Goal: Find specific fact: Find specific fact

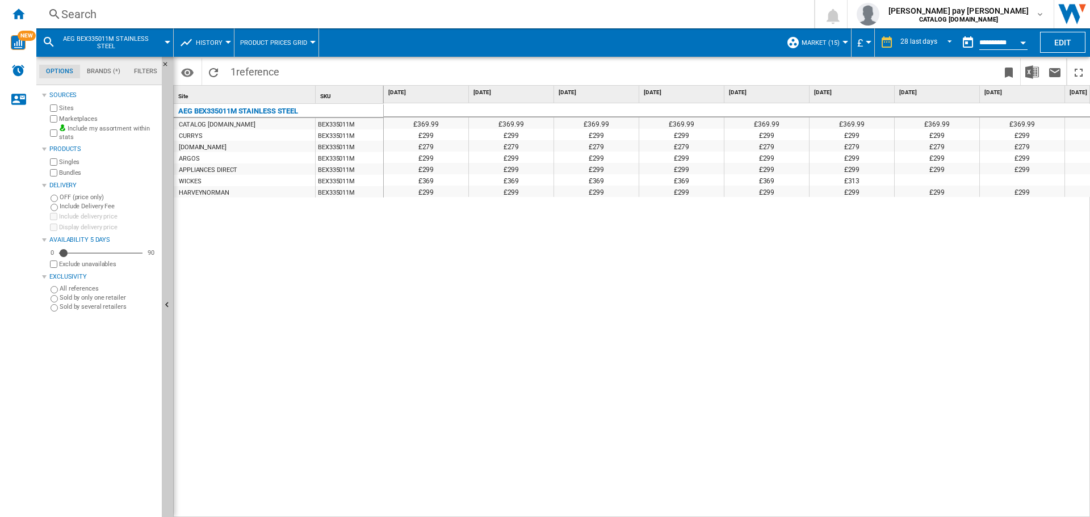
click at [234, 16] on div "Search" at bounding box center [422, 14] width 723 height 16
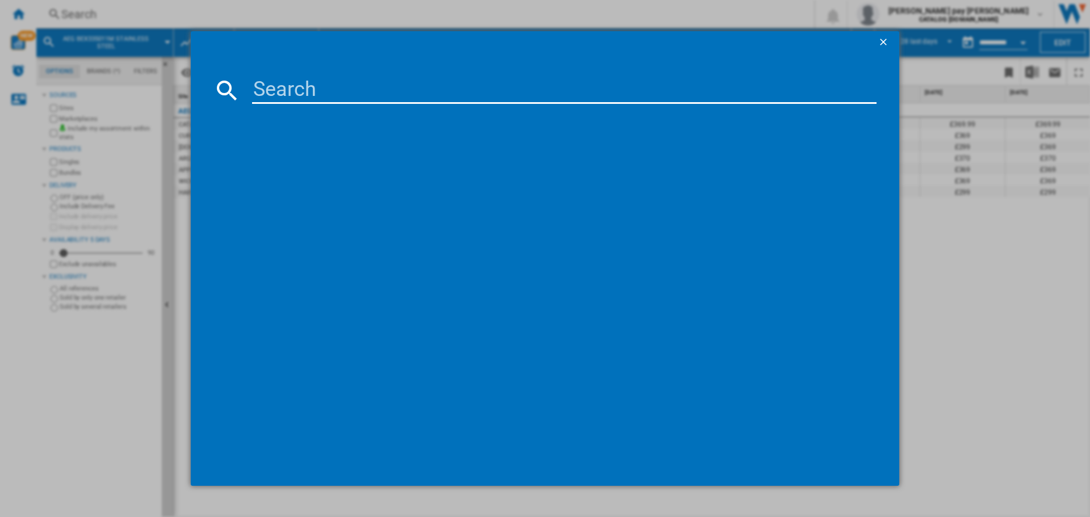
click at [288, 94] on input at bounding box center [564, 90] width 624 height 27
type input "CCS6742ACM"
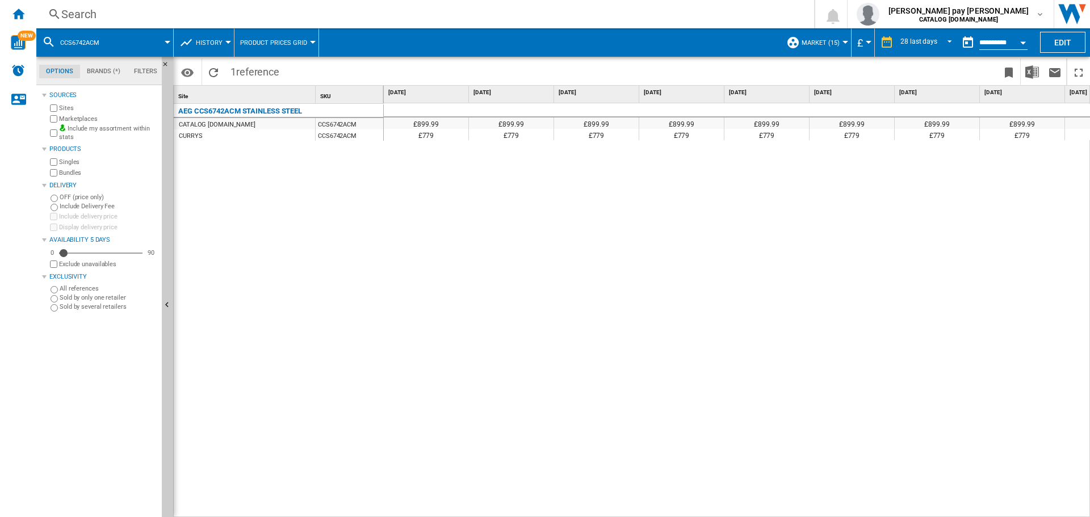
click at [1025, 43] on div "Open calendar" at bounding box center [1023, 42] width 6 height 3
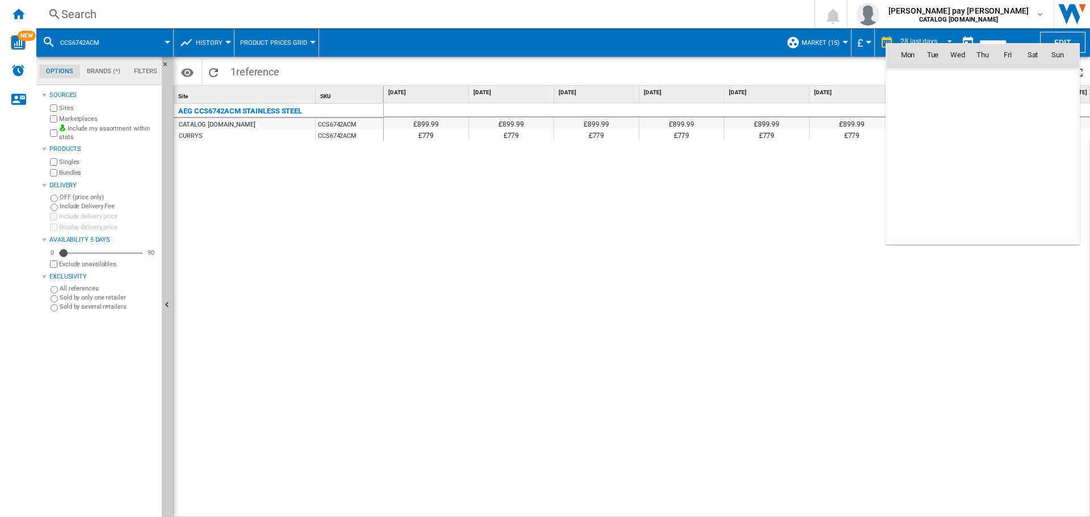
scroll to position [5414, 0]
click at [928, 79] on md-icon "October 2025" at bounding box center [930, 80] width 14 height 14
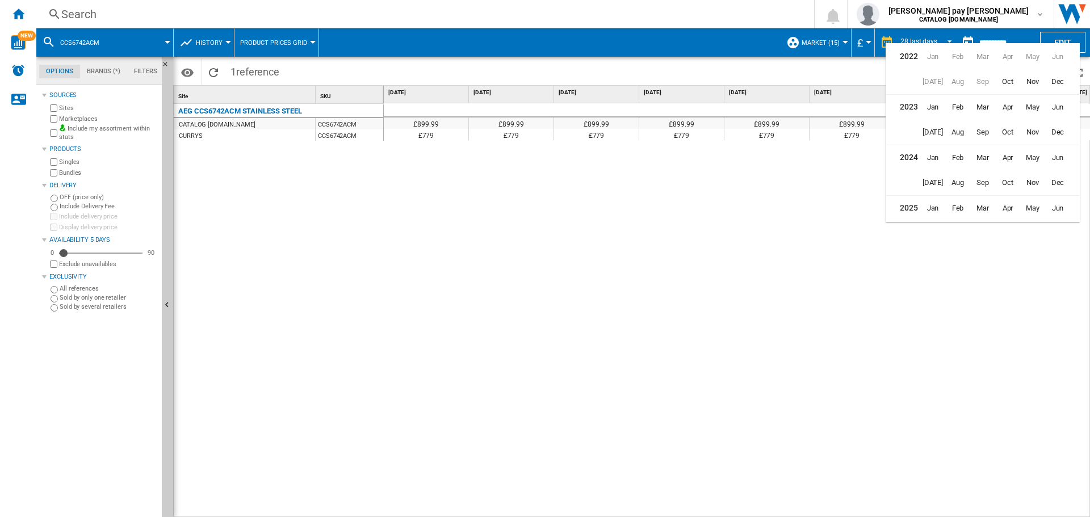
scroll to position [28, 0]
click at [1000, 179] on span "Apr" at bounding box center [1007, 180] width 23 height 23
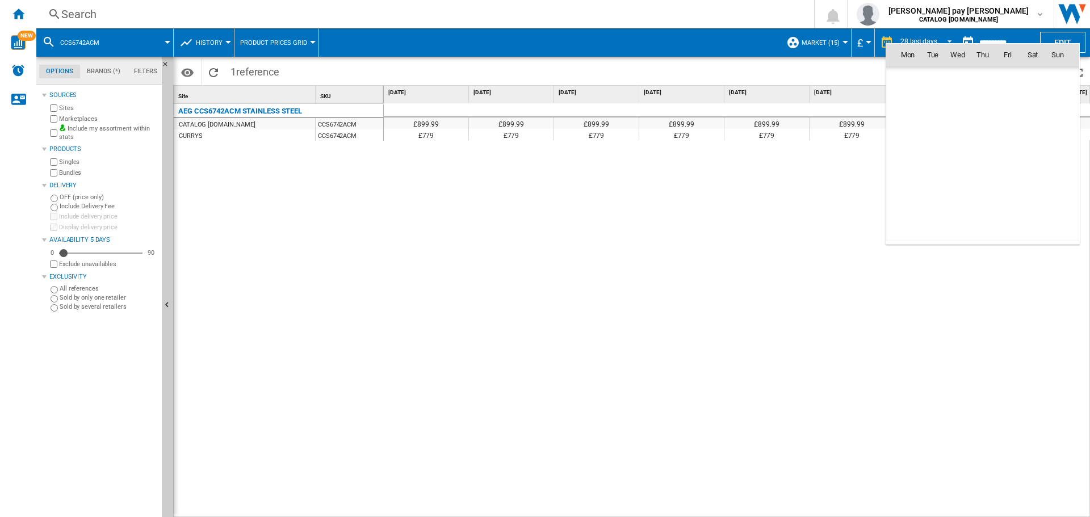
scroll to position [4512, 0]
click at [910, 175] on span "21" at bounding box center [907, 179] width 23 height 23
type input "**********"
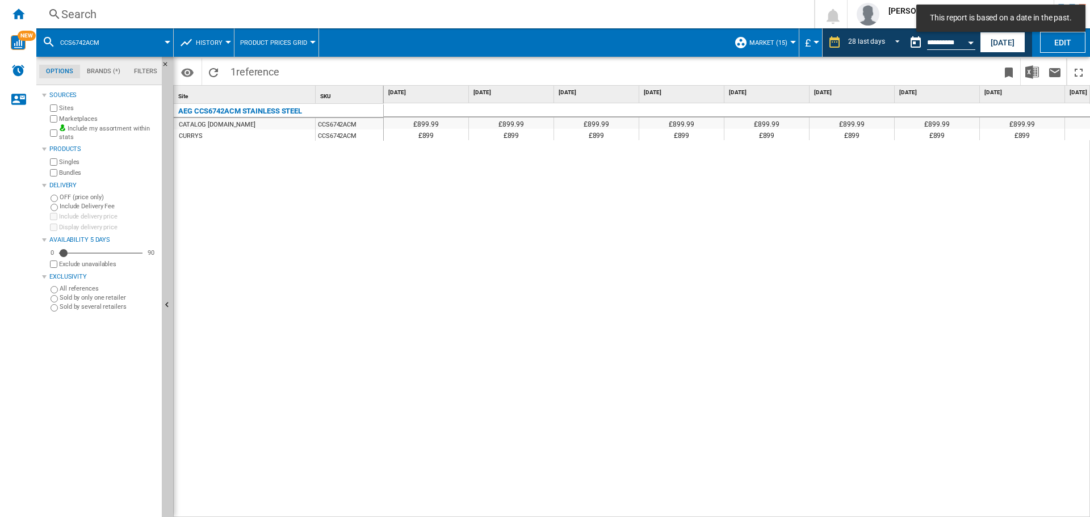
click at [736, 309] on div "£899.99 £899.99 £899.99 £899.99 £899.99 £899.99 £899.99 £899.99 £899.99 £899.99…" at bounding box center [737, 310] width 707 height 414
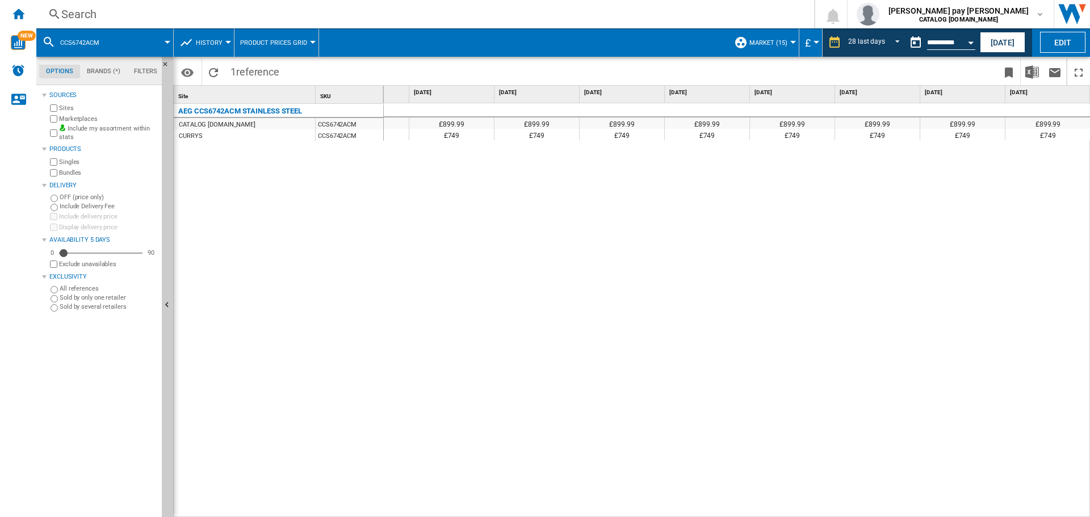
click at [428, 18] on div "Search" at bounding box center [422, 14] width 723 height 16
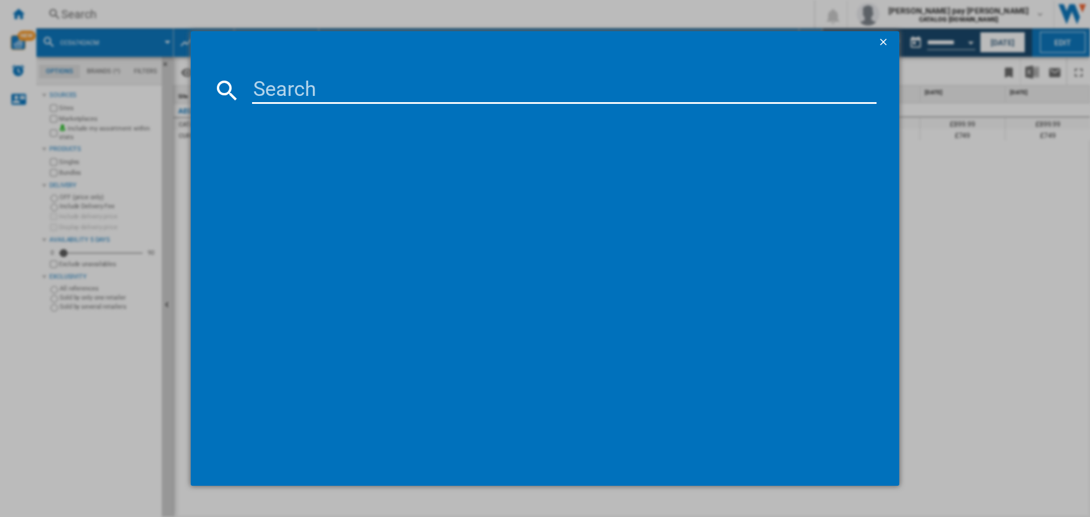
click at [418, 91] on input at bounding box center [564, 90] width 624 height 27
type input "CIB6743ACM"
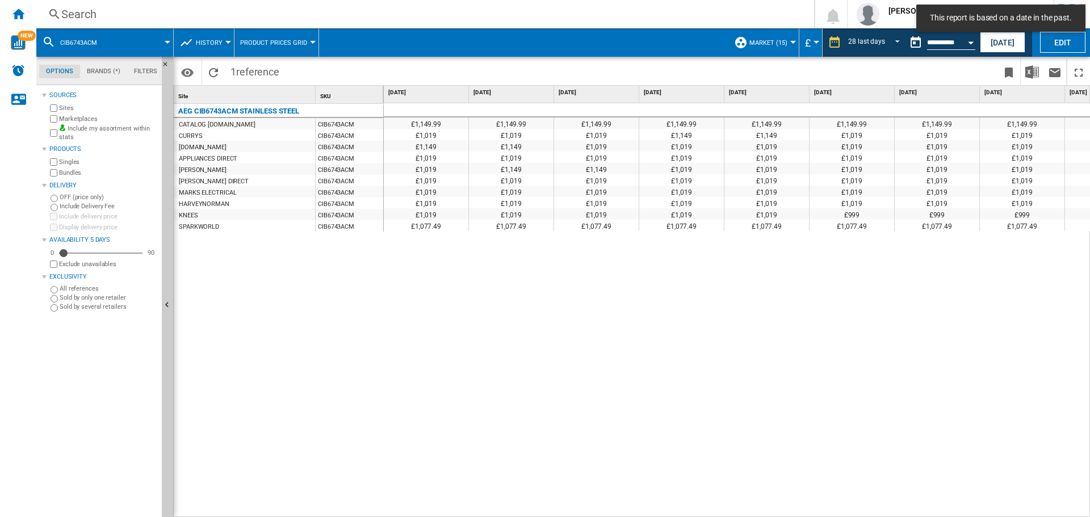
click at [968, 45] on button "Open calendar" at bounding box center [970, 41] width 20 height 20
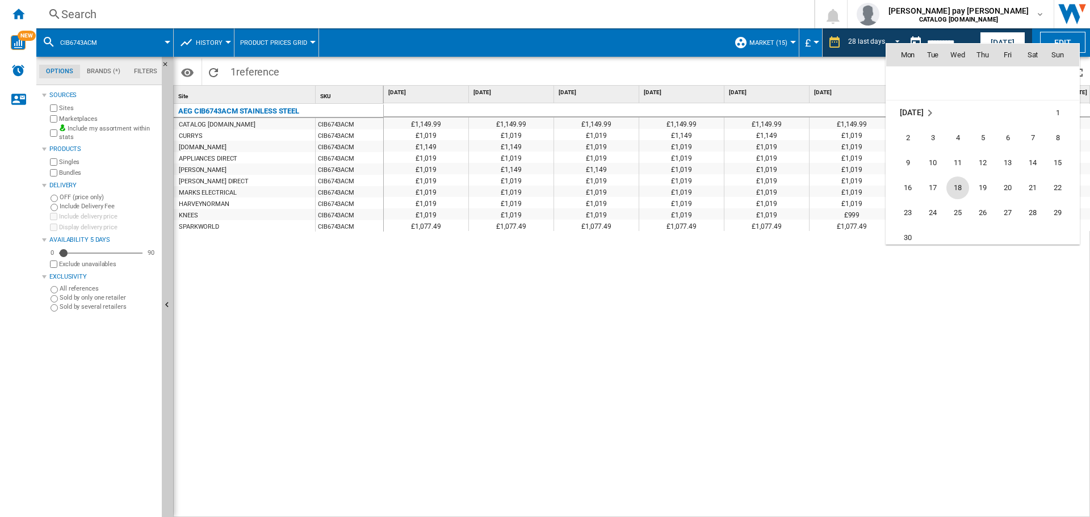
scroll to position [4796, 0]
click at [911, 177] on span "16" at bounding box center [907, 171] width 23 height 23
type input "**********"
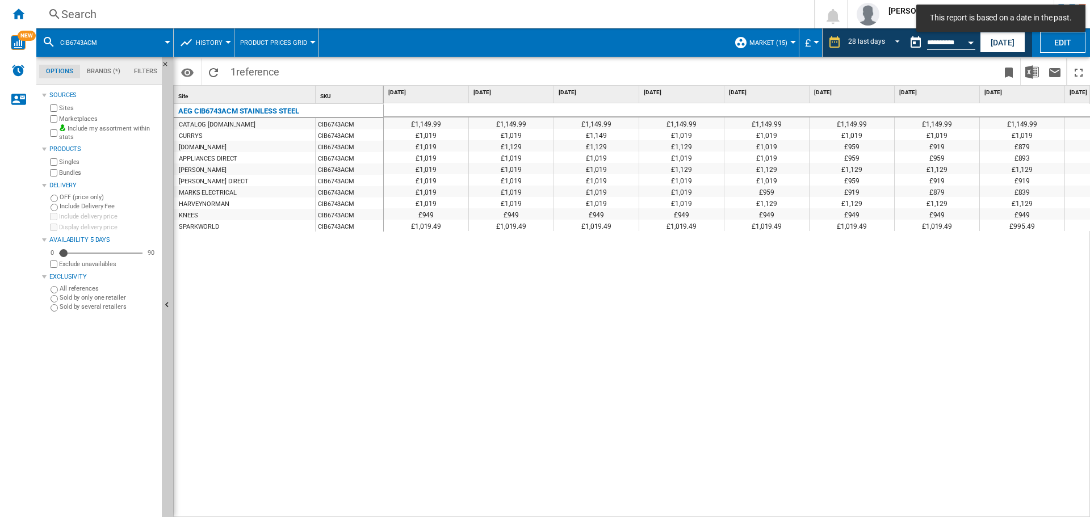
click at [679, 291] on div "£1,149.99 £1,149.99 £1,149.99 £1,149.99 £1,149.99 £1,149.99 £1,149.99 £1,149.99…" at bounding box center [737, 310] width 707 height 414
click at [888, 380] on div "£1,149.99 £1,149.99 £1,149.99 £1,149.99 £1,149.99 £1,149.99 £1,149.99 £1,149.99…" at bounding box center [737, 310] width 707 height 414
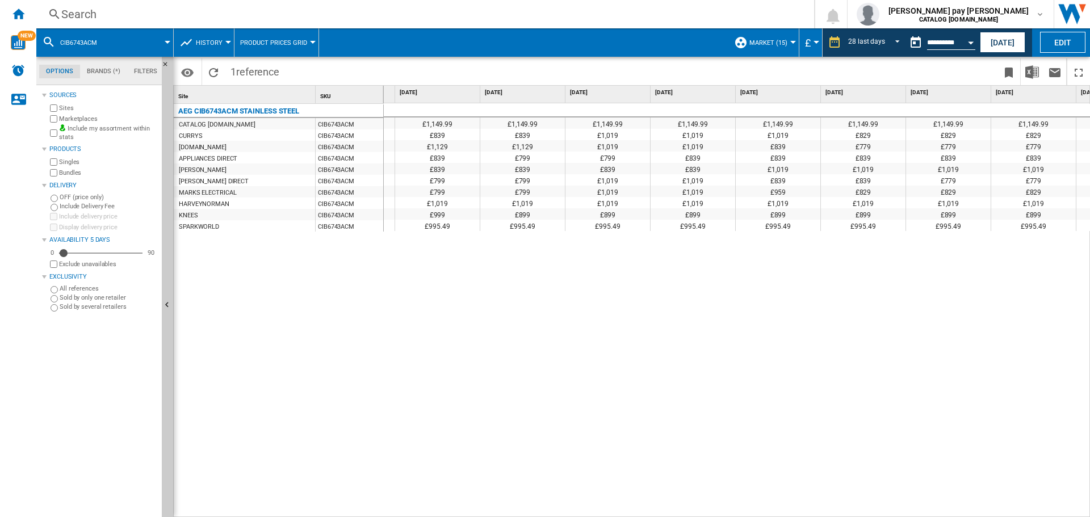
scroll to position [0, 1120]
